Goal: Task Accomplishment & Management: Complete application form

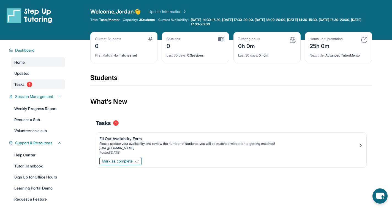
click at [54, 88] on link "Tasks 1" at bounding box center [38, 84] width 54 height 10
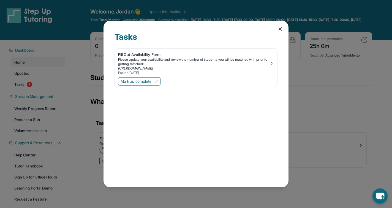
click at [54, 88] on div "Tasks Fill Out Availability Form Please update your availability and review the…" at bounding box center [196, 104] width 392 height 208
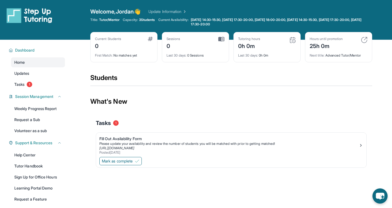
click at [54, 88] on link "Tasks 1" at bounding box center [38, 84] width 54 height 10
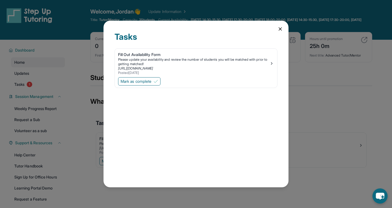
click at [133, 76] on div "Mark as complete" at bounding box center [196, 82] width 163 height 12
click at [131, 80] on span "Mark as complete" at bounding box center [136, 82] width 31 height 6
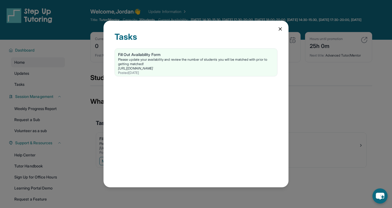
click at [89, 108] on div "Tasks Fill Out Availability Form Please update your availability and review the…" at bounding box center [196, 104] width 392 height 208
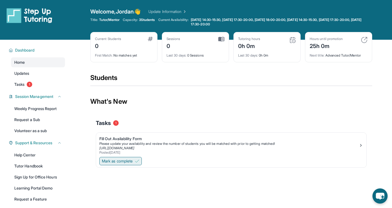
click at [104, 162] on span "Mark as complete" at bounding box center [117, 161] width 31 height 6
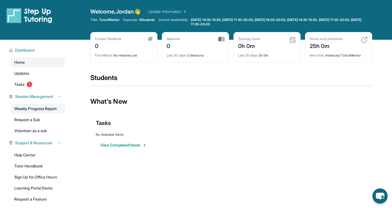
click at [50, 110] on link "Weekly Progress Report" at bounding box center [38, 109] width 54 height 10
